Goal: Book appointment/travel/reservation

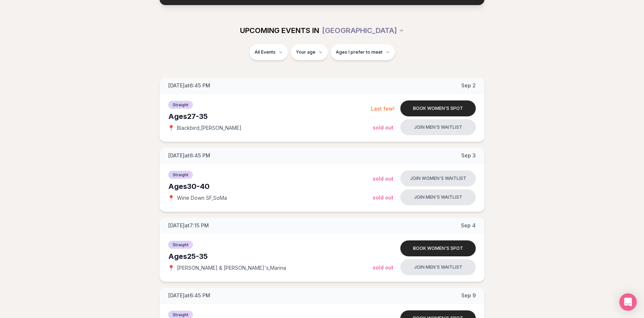
scroll to position [69, 0]
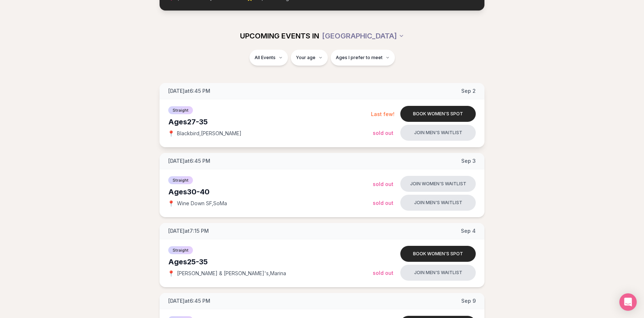
click at [293, 117] on div "Ages [DEMOGRAPHIC_DATA]" at bounding box center [269, 122] width 203 height 10
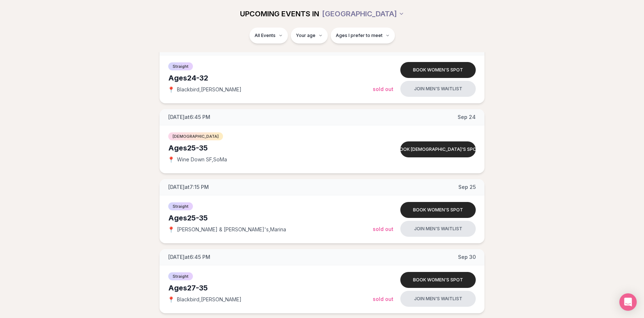
scroll to position [781, 0]
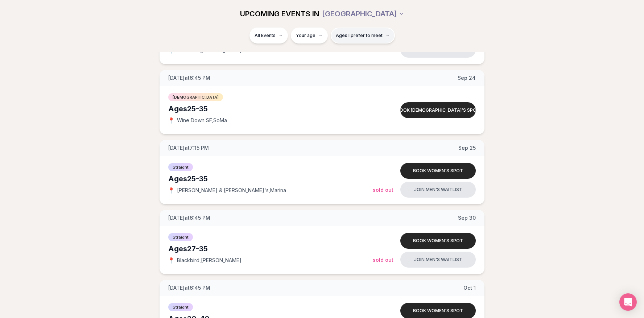
click at [357, 36] on span "Ages I prefer to meet" at bounding box center [359, 36] width 47 height 6
type input "**"
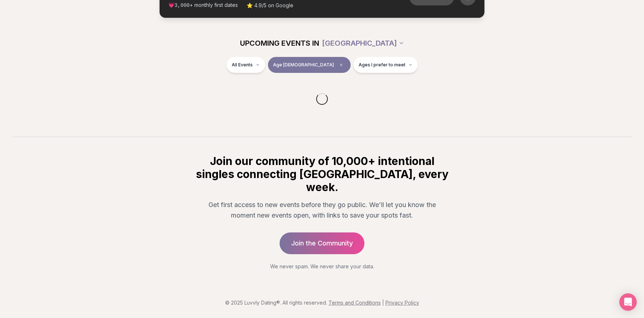
scroll to position [48, 0]
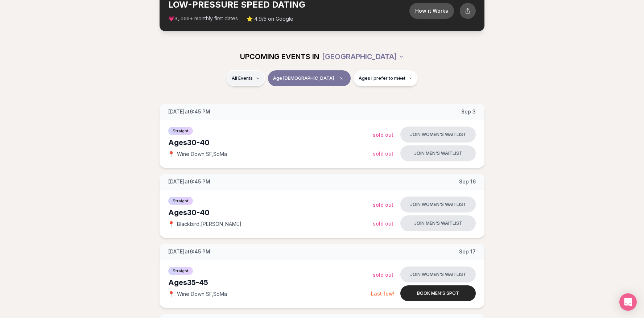
click at [263, 94] on span "Straight" at bounding box center [255, 97] width 18 height 7
